Goal: Task Accomplishment & Management: Manage account settings

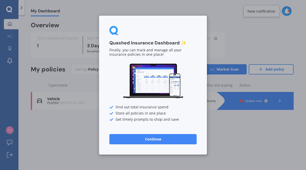
click at [149, 139] on button "Continue" at bounding box center [152, 139] width 87 height 10
